Goal: Find specific page/section: Find specific page/section

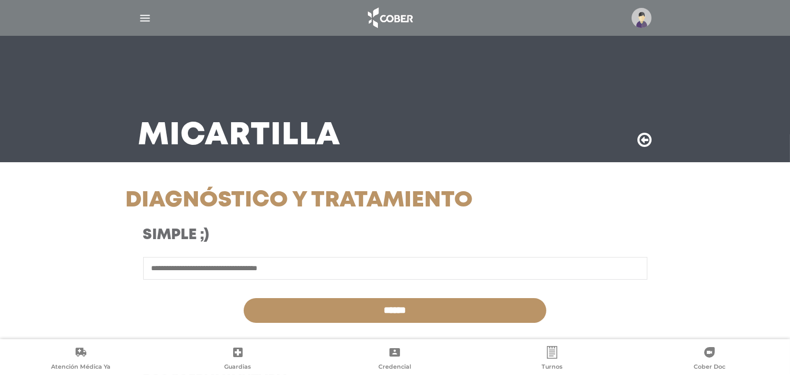
scroll to position [58, 0]
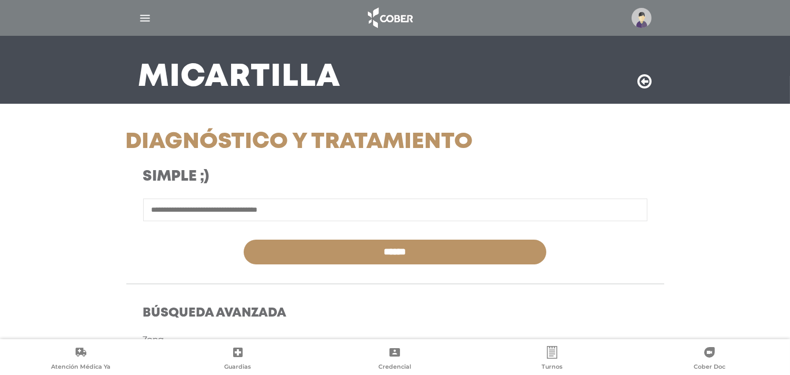
click at [145, 17] on img "button" at bounding box center [144, 18] width 13 height 13
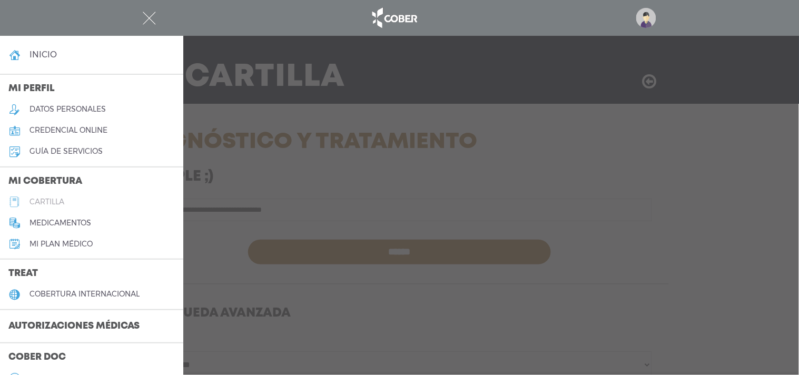
click at [74, 201] on link "cartilla" at bounding box center [91, 201] width 183 height 21
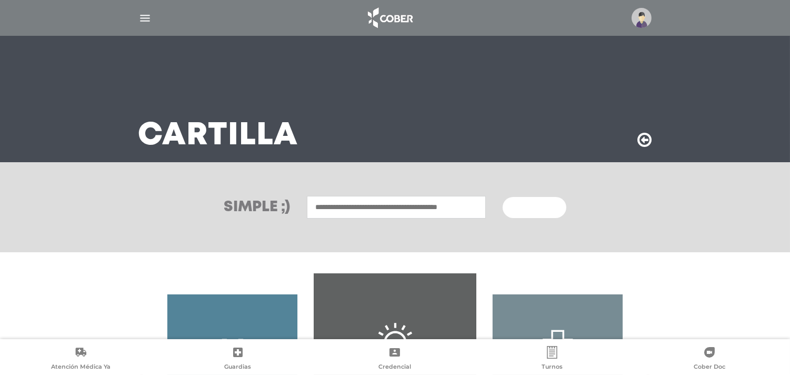
click at [432, 207] on input "text" at bounding box center [396, 207] width 179 height 23
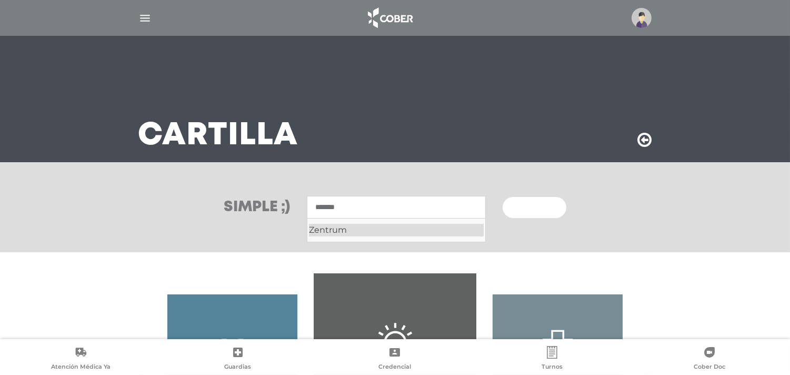
click at [328, 225] on div "Zentrum" at bounding box center [396, 230] width 175 height 13
type input "*******"
click at [542, 209] on span "Buscar" at bounding box center [531, 207] width 31 height 7
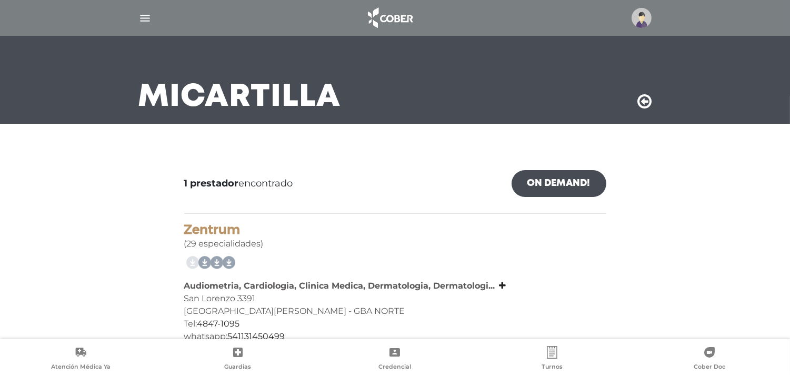
scroll to position [59, 0]
